Goal: Transaction & Acquisition: Book appointment/travel/reservation

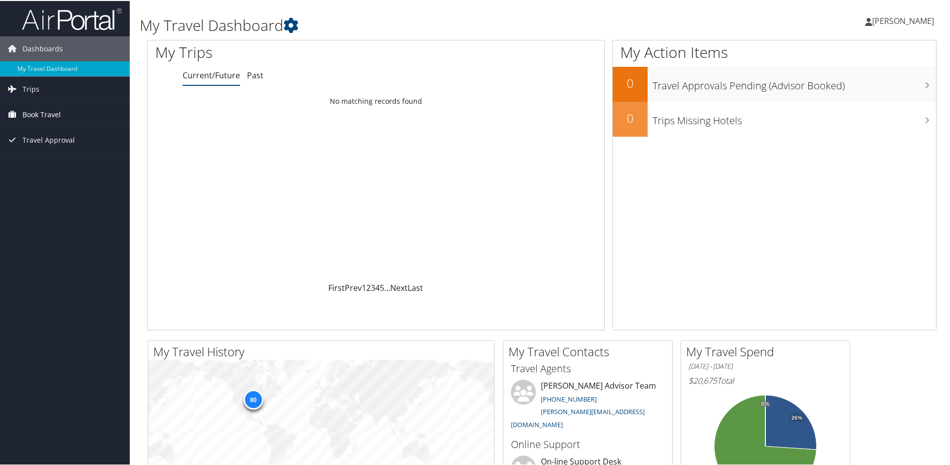
click at [38, 109] on span "Book Travel" at bounding box center [41, 113] width 38 height 25
click at [42, 159] on link "Book/Manage Online Trips" at bounding box center [65, 163] width 130 height 15
click at [43, 164] on link "Book/Manage Online Trips" at bounding box center [65, 163] width 130 height 15
click at [58, 162] on link "Book/Manage Online Trips" at bounding box center [65, 163] width 130 height 15
click at [53, 161] on link "Book/Manage Online Trips" at bounding box center [65, 163] width 130 height 15
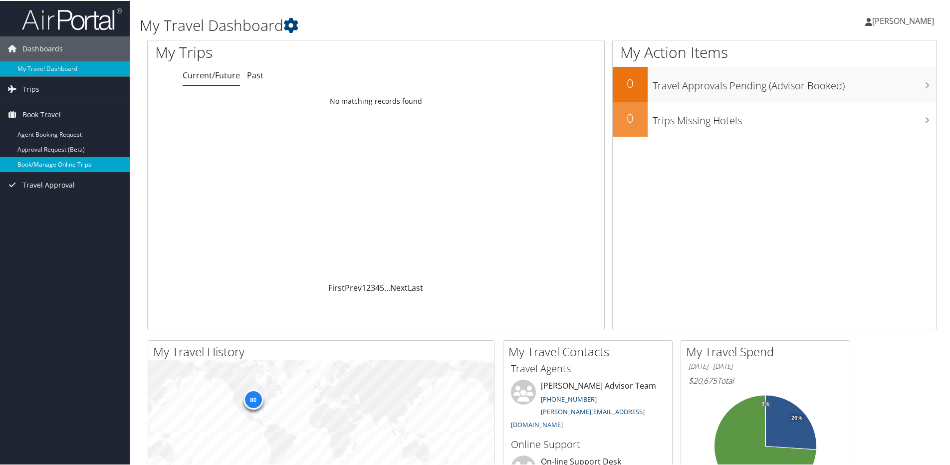
click at [71, 162] on link "Book/Manage Online Trips" at bounding box center [65, 163] width 130 height 15
click at [70, 164] on link "Book/Manage Online Trips" at bounding box center [65, 163] width 130 height 15
click at [29, 87] on span "Trips" at bounding box center [30, 88] width 17 height 25
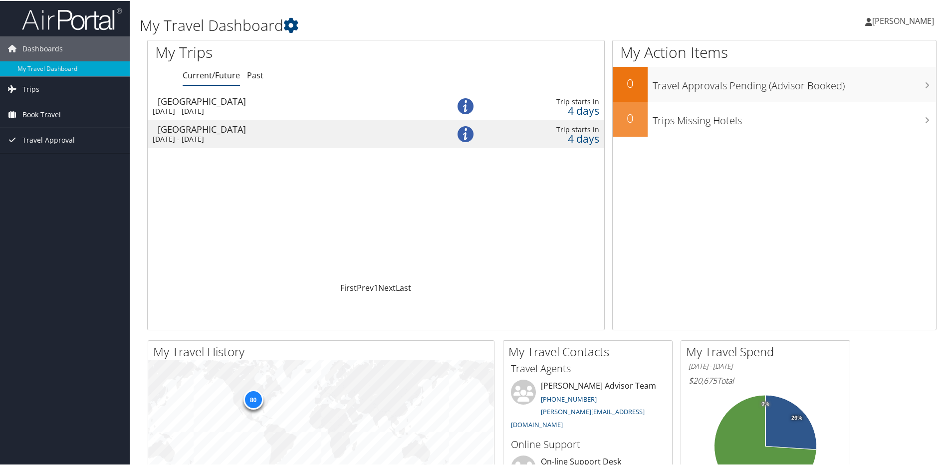
click at [40, 106] on span "Book Travel" at bounding box center [41, 113] width 38 height 25
click at [72, 130] on link "Agent Booking Request" at bounding box center [65, 133] width 130 height 15
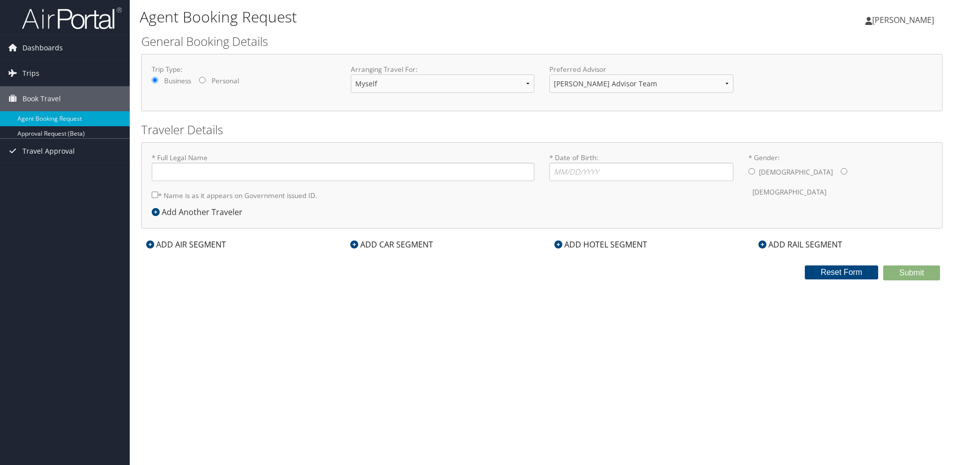
type input "[PERSON_NAME] [PERSON_NAME]"
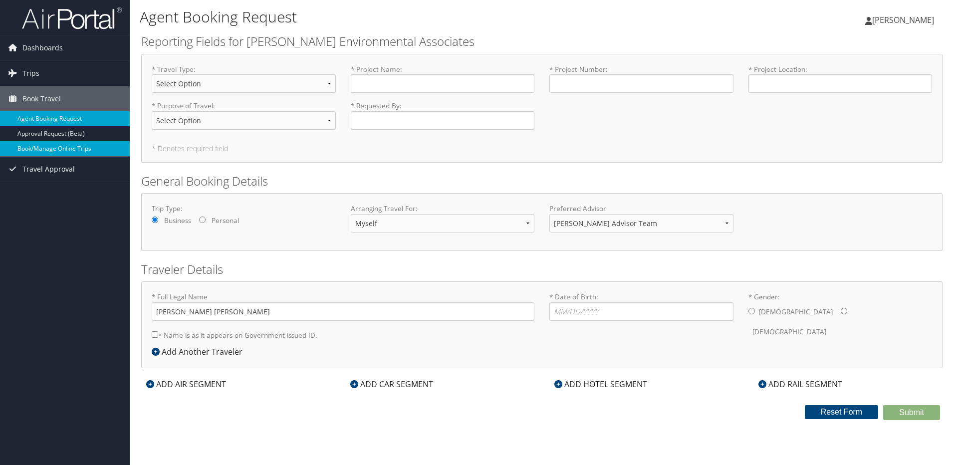
click at [56, 147] on link "Book/Manage Online Trips" at bounding box center [65, 148] width 130 height 15
click at [70, 133] on link "Approval Request (Beta)" at bounding box center [65, 133] width 130 height 15
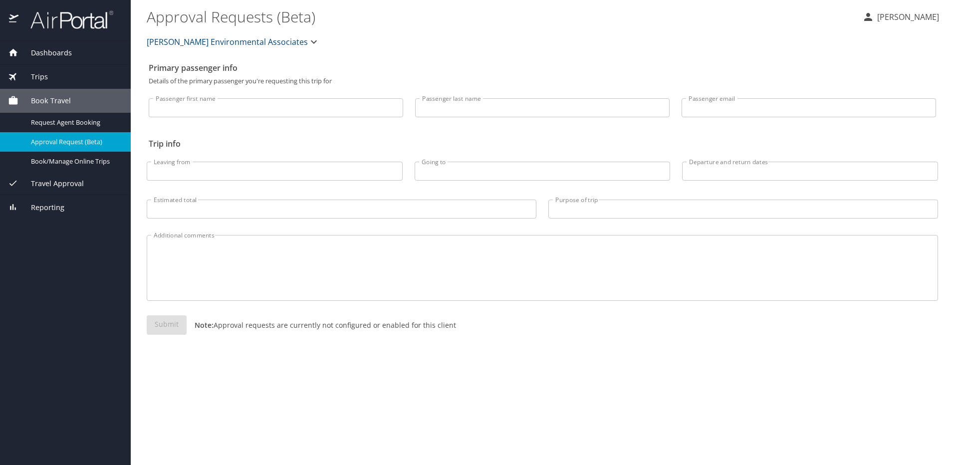
click at [61, 48] on span "Dashboards" at bounding box center [44, 52] width 53 height 11
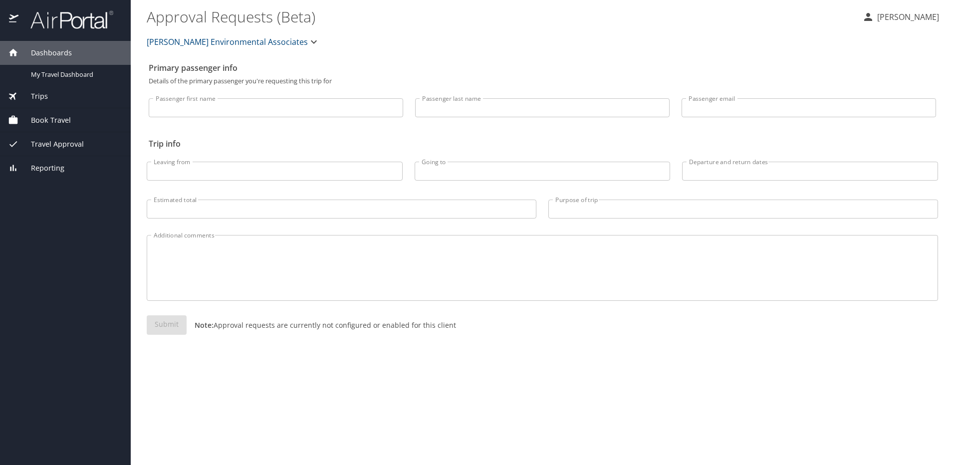
click at [61, 48] on span "Dashboards" at bounding box center [44, 52] width 53 height 11
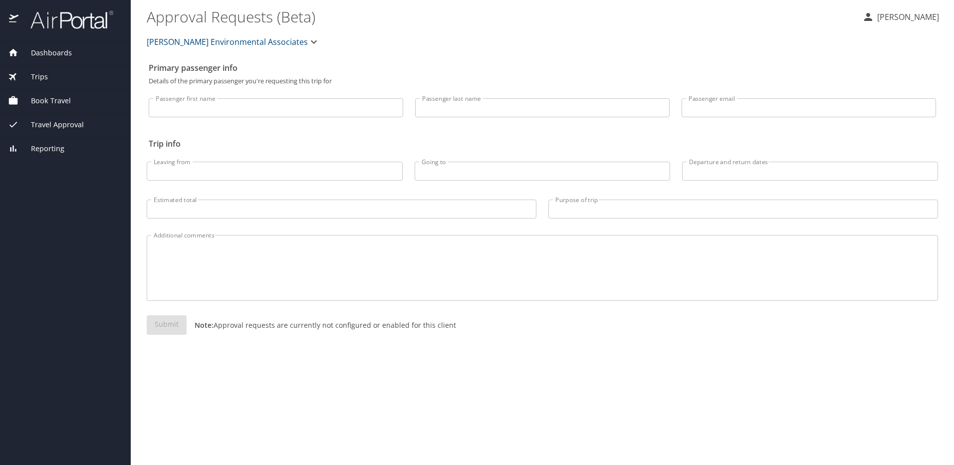
click at [61, 48] on span "Dashboards" at bounding box center [44, 52] width 53 height 11
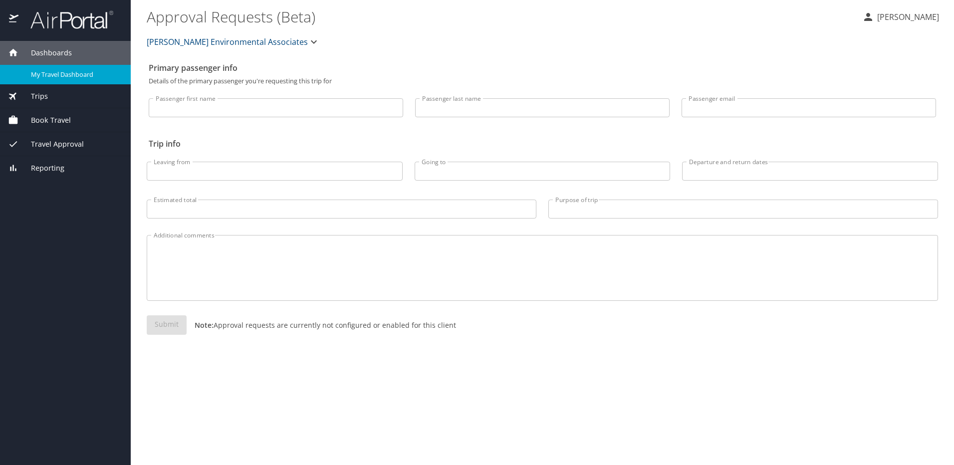
click at [60, 70] on span "My Travel Dashboard" at bounding box center [75, 74] width 88 height 9
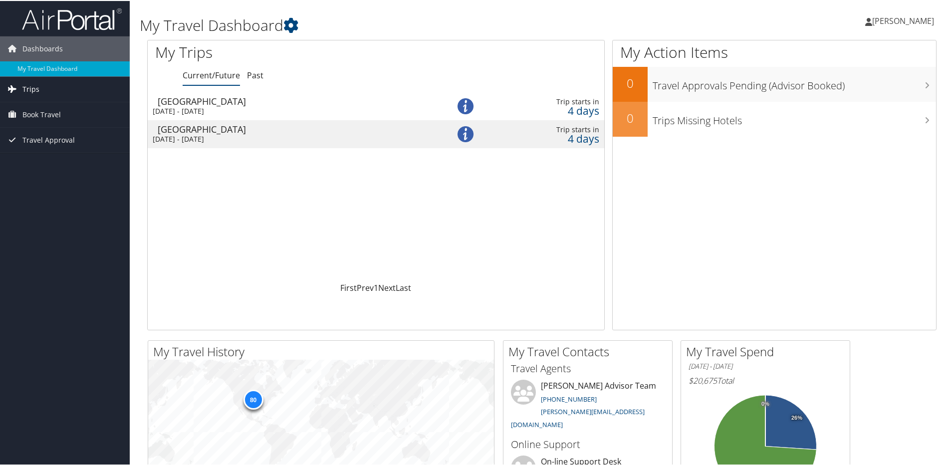
click at [36, 82] on span "Trips" at bounding box center [30, 88] width 17 height 25
click at [42, 158] on span "Book Travel" at bounding box center [41, 158] width 38 height 25
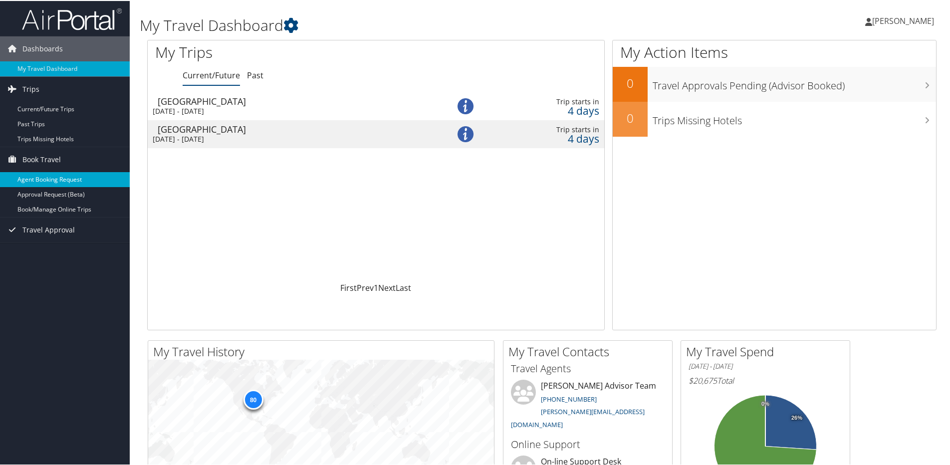
click at [52, 179] on link "Agent Booking Request" at bounding box center [65, 178] width 130 height 15
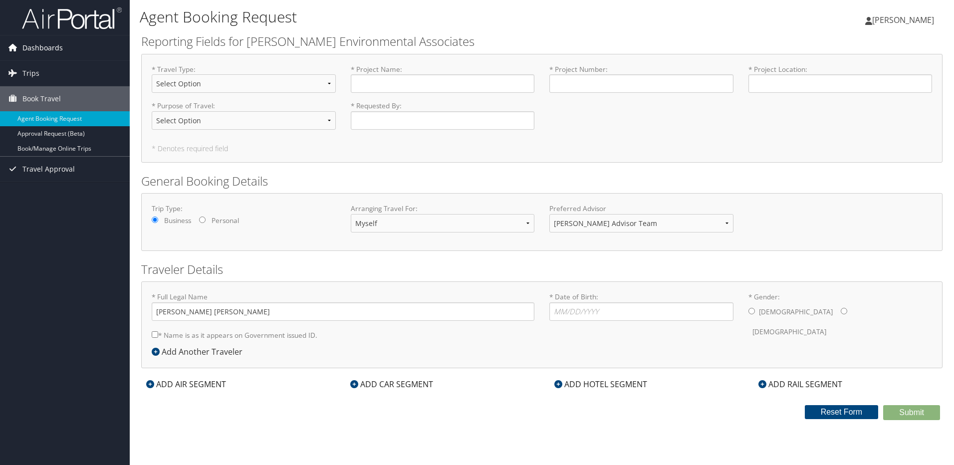
click at [35, 44] on span "Dashboards" at bounding box center [42, 47] width 40 height 25
